Goal: Task Accomplishment & Management: Use online tool/utility

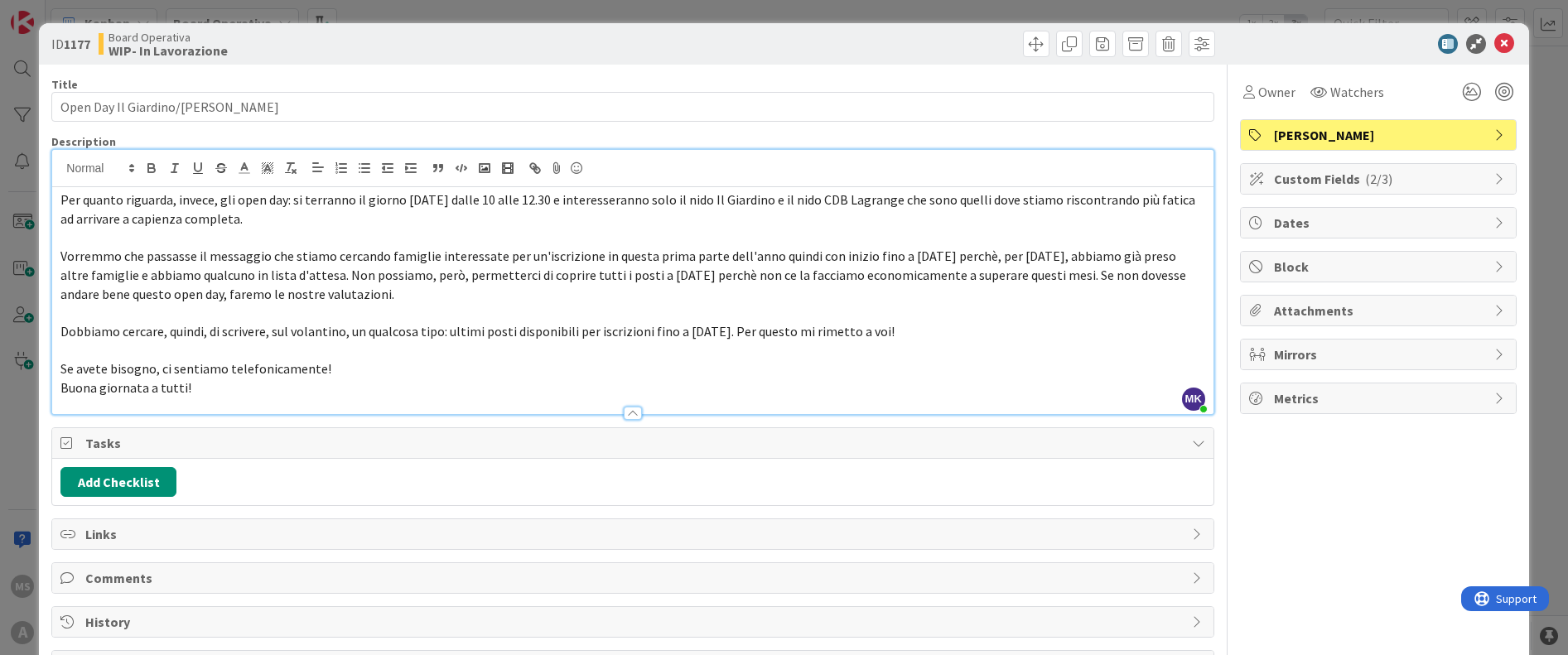
click at [1, 486] on div "ID 1177 Board Operativa WIP- In Lavorazione Title 29 / 128 Open Day Il Giardino…" at bounding box center [784, 327] width 1568 height 655
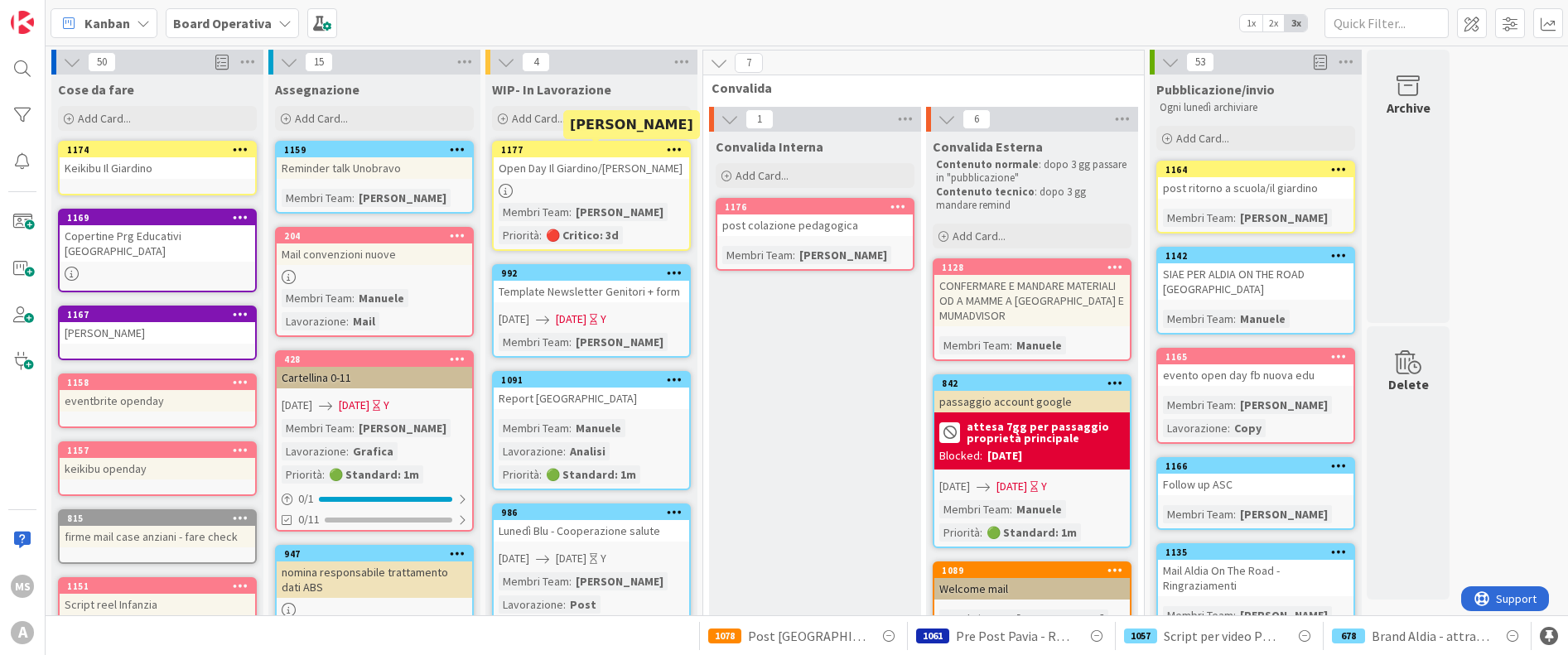
click at [598, 148] on div "1177" at bounding box center [595, 150] width 188 height 12
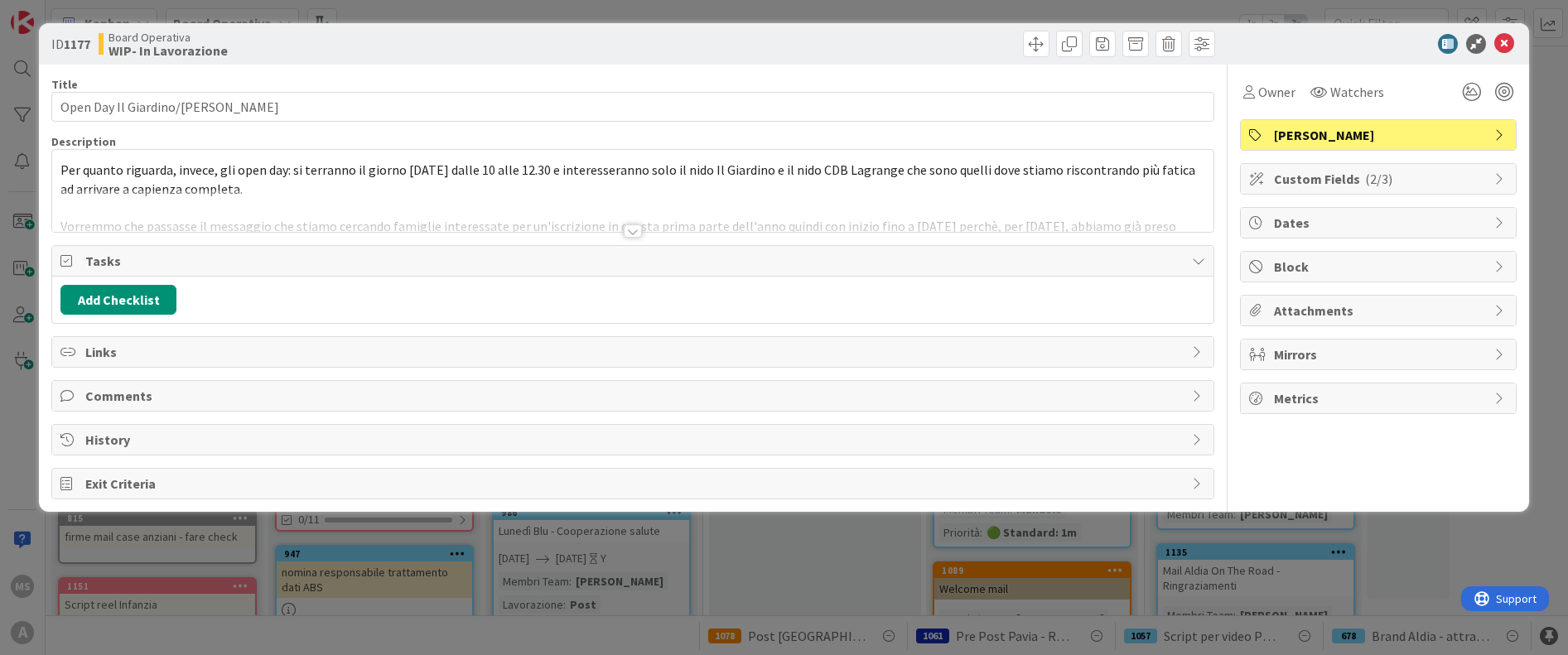
click at [639, 232] on div at bounding box center [632, 231] width 18 height 13
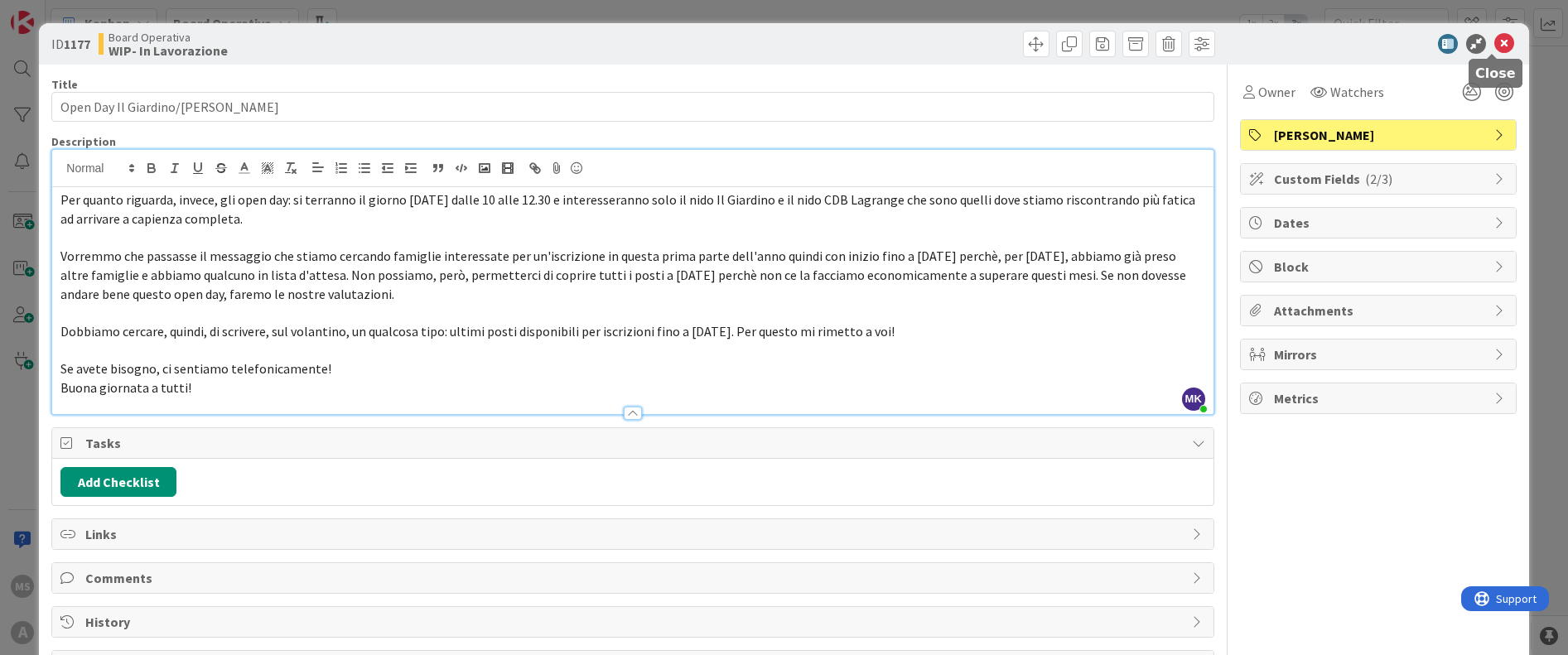
click at [1494, 45] on icon at bounding box center [1504, 43] width 20 height 20
